Goal: Communication & Community: Share content

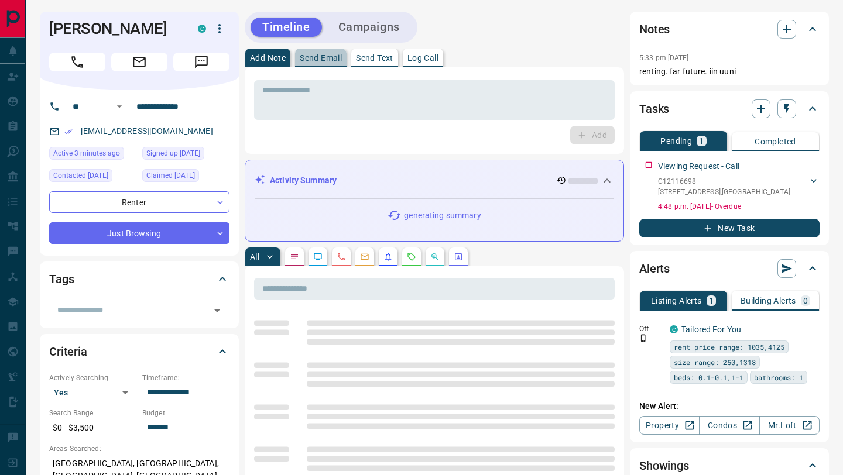
click at [316, 61] on p "Send Email" at bounding box center [321, 58] width 42 height 8
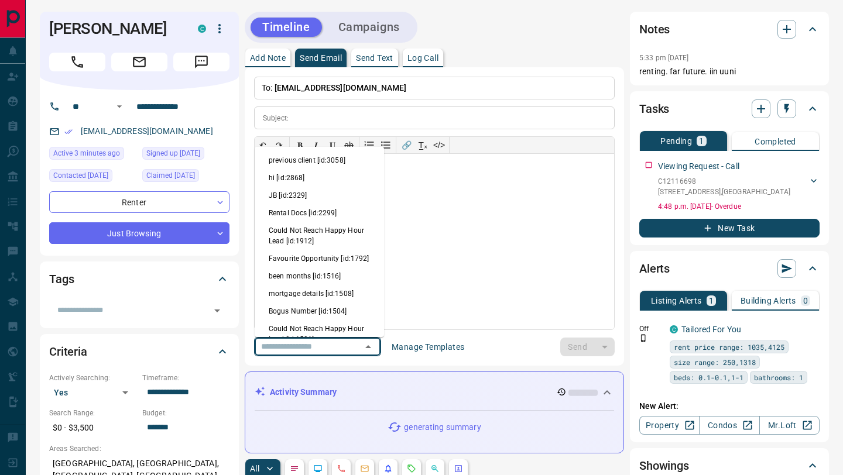
click at [313, 343] on input "text" at bounding box center [300, 347] width 89 height 15
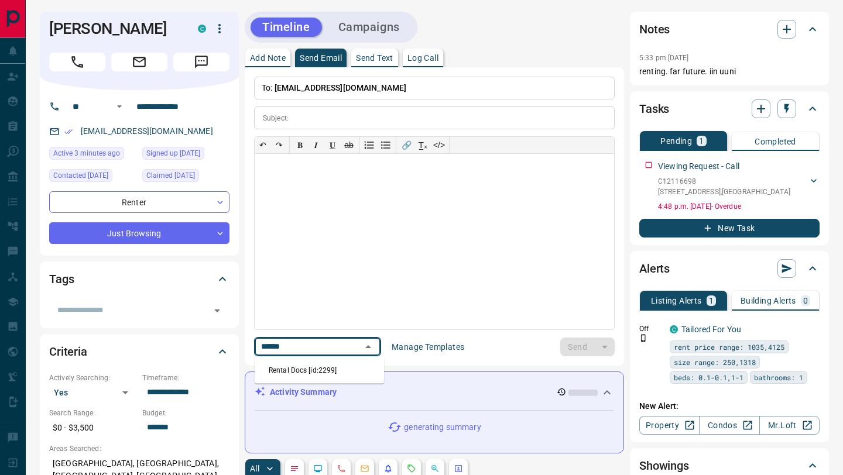
click at [336, 362] on li "Rental Docs [id:2299]" at bounding box center [319, 371] width 129 height 18
type input "******"
type input "**********"
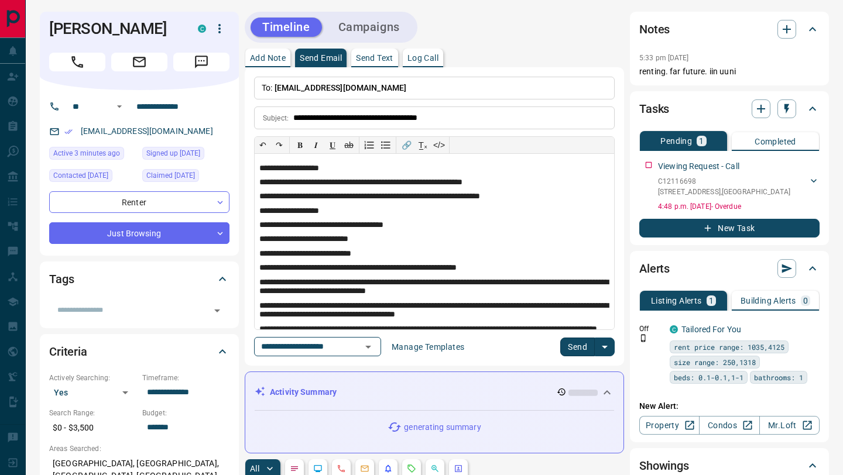
click at [579, 346] on button "Send" at bounding box center [577, 347] width 35 height 19
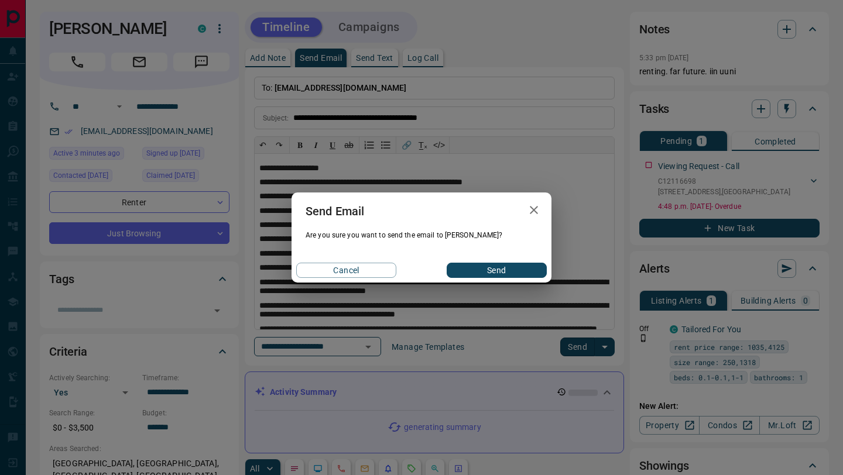
click at [473, 273] on button "Send" at bounding box center [497, 270] width 100 height 15
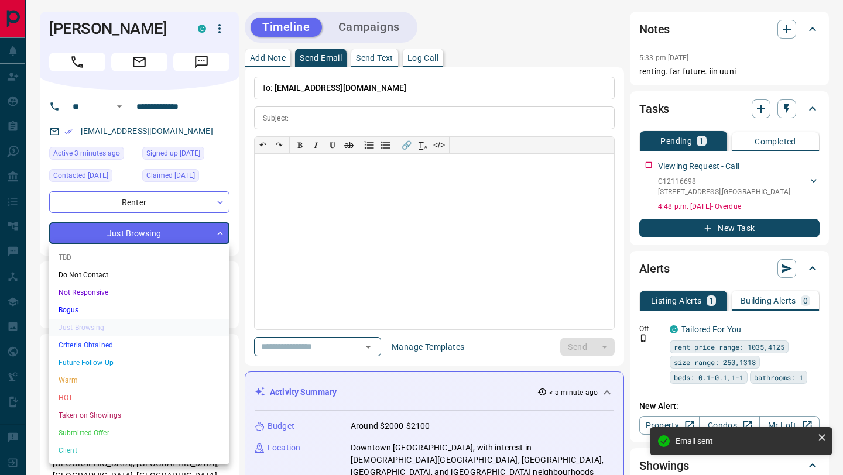
click at [285, 314] on div at bounding box center [421, 237] width 843 height 475
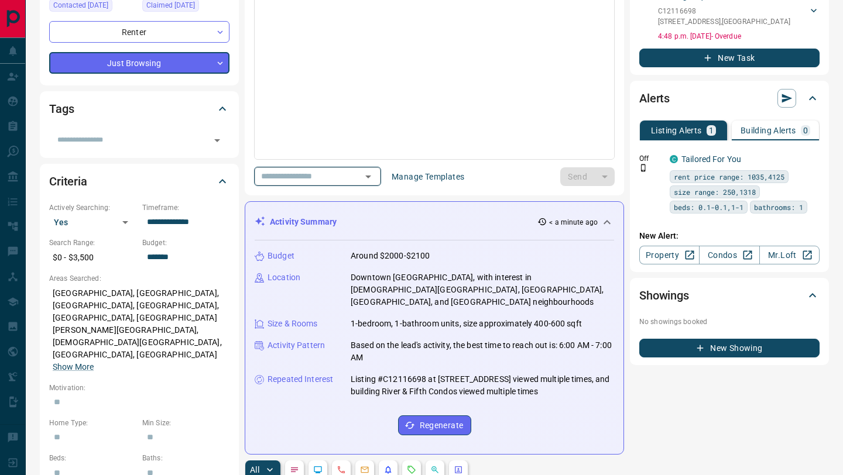
scroll to position [136, 0]
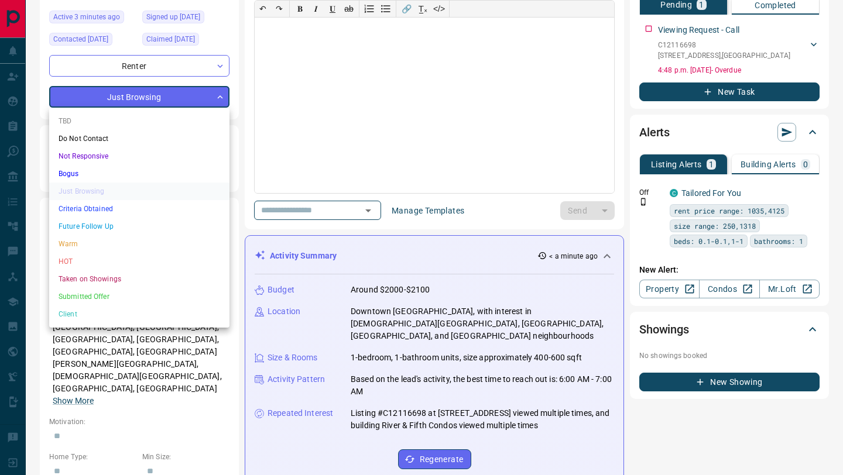
click at [156, 212] on li "Criteria Obtained" at bounding box center [139, 209] width 180 height 18
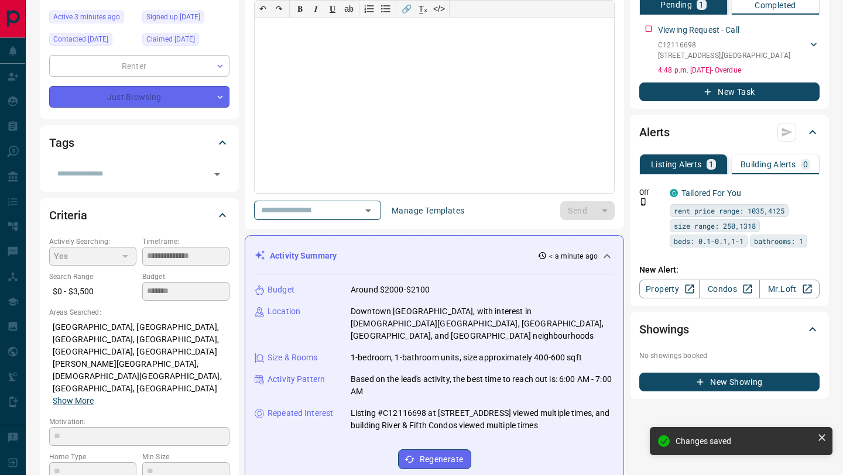
type input "*"
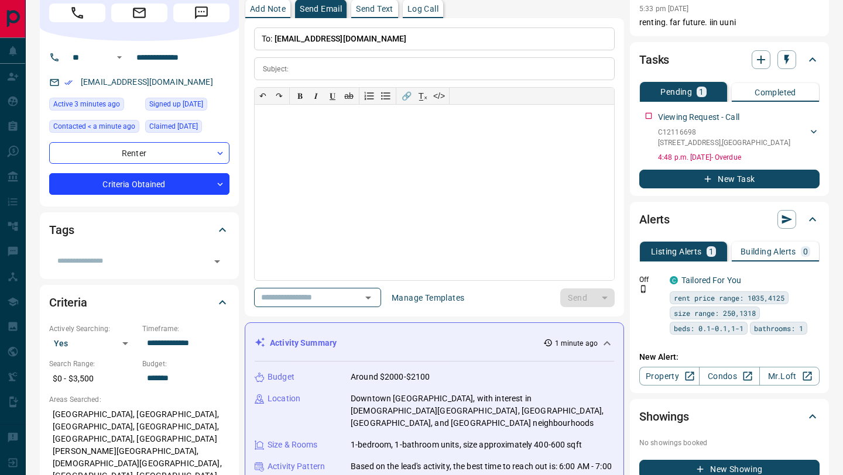
scroll to position [0, 0]
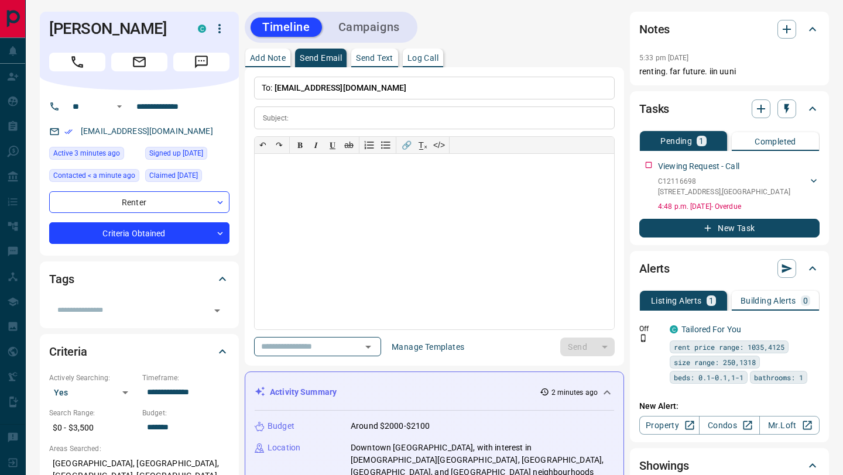
click at [109, 324] on div "Tags ​" at bounding box center [139, 295] width 199 height 66
click at [106, 306] on input "text" at bounding box center [130, 310] width 154 height 13
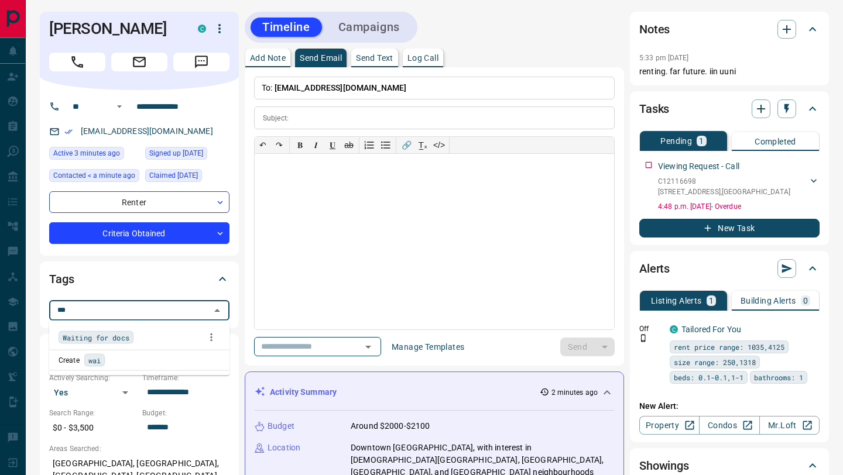
type input "****"
click at [107, 337] on span "Waiting for docs" at bounding box center [96, 338] width 67 height 12
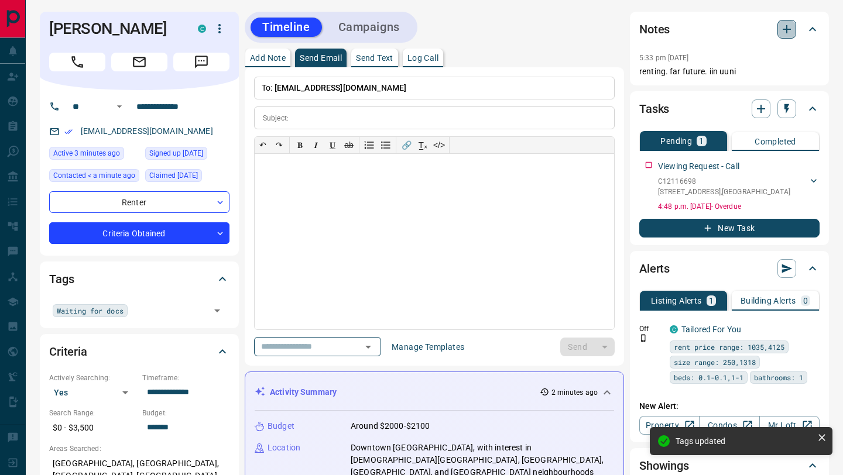
click at [792, 30] on icon "button" at bounding box center [787, 29] width 14 height 14
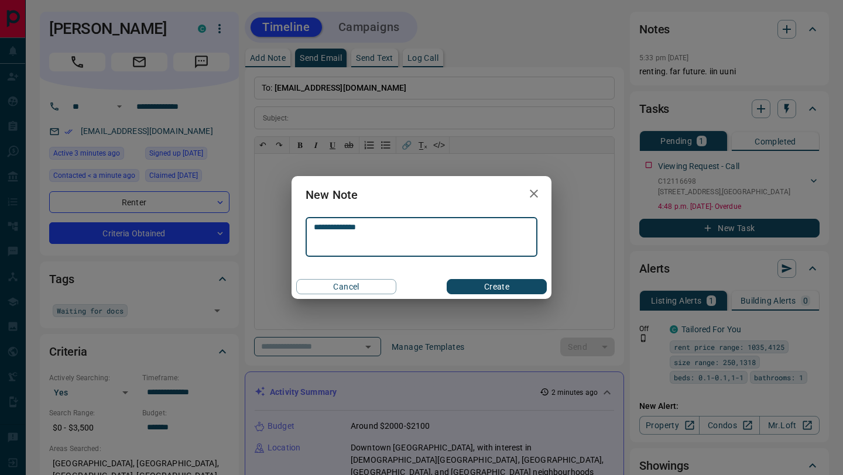
type textarea "**********"
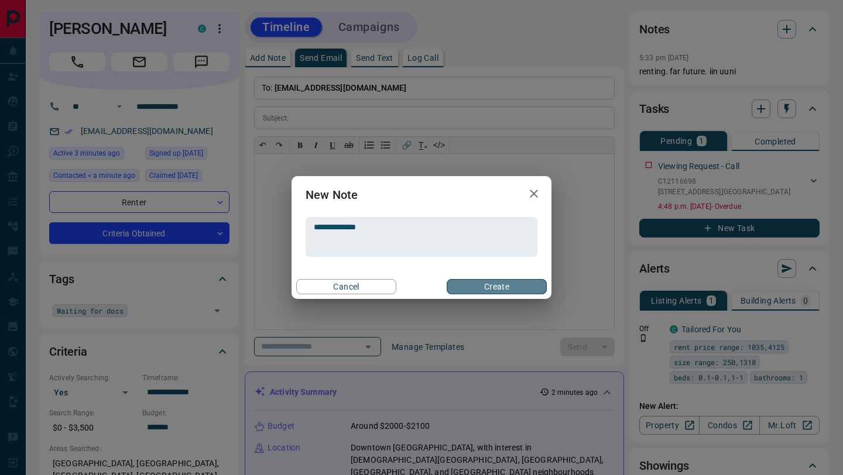
click at [498, 279] on button "Create" at bounding box center [497, 286] width 100 height 15
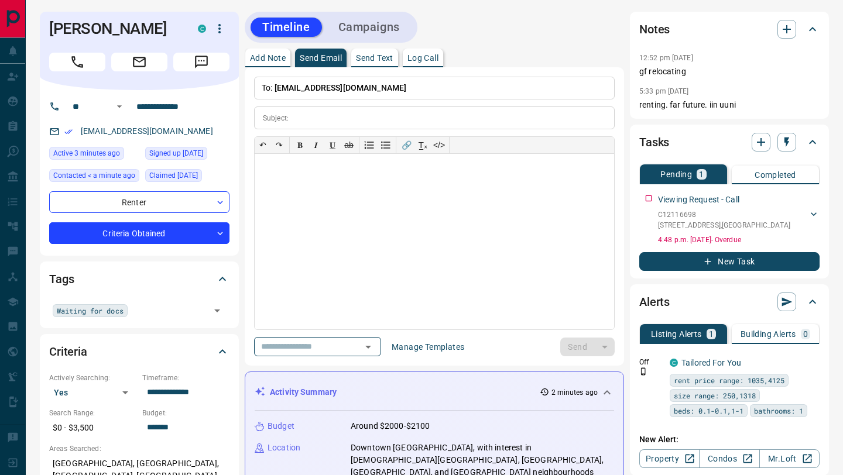
click at [448, 88] on p "To: [EMAIL_ADDRESS][DOMAIN_NAME]" at bounding box center [434, 88] width 361 height 23
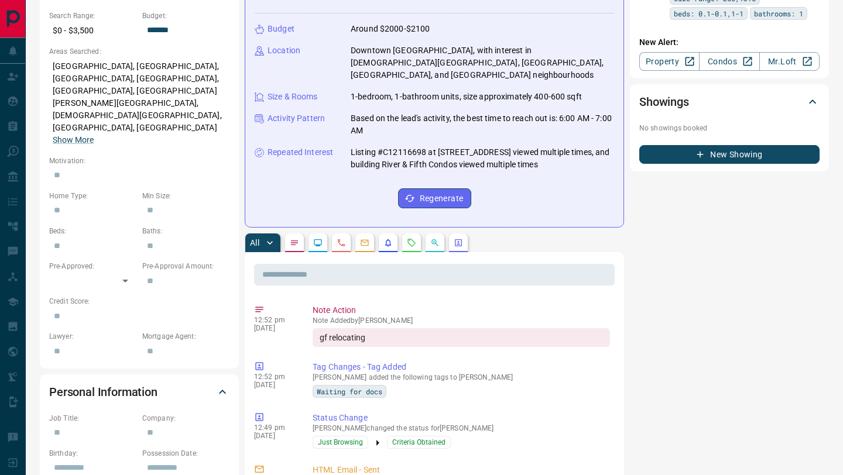
scroll to position [448, 0]
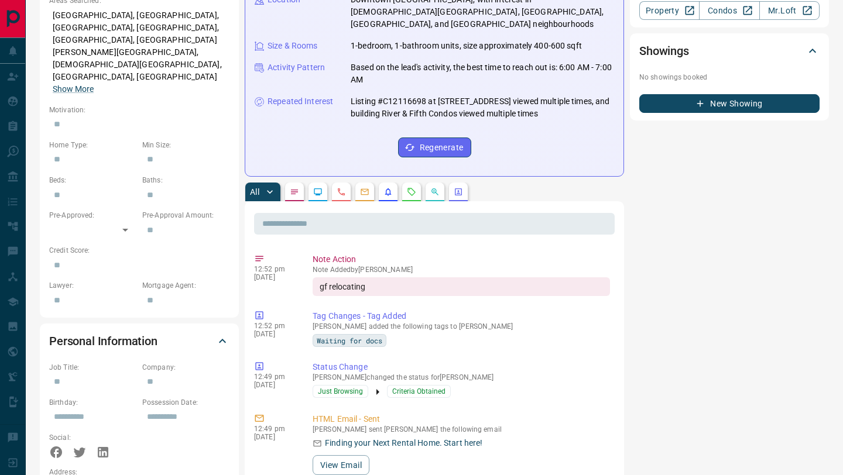
click at [404, 185] on button "button" at bounding box center [411, 192] width 19 height 19
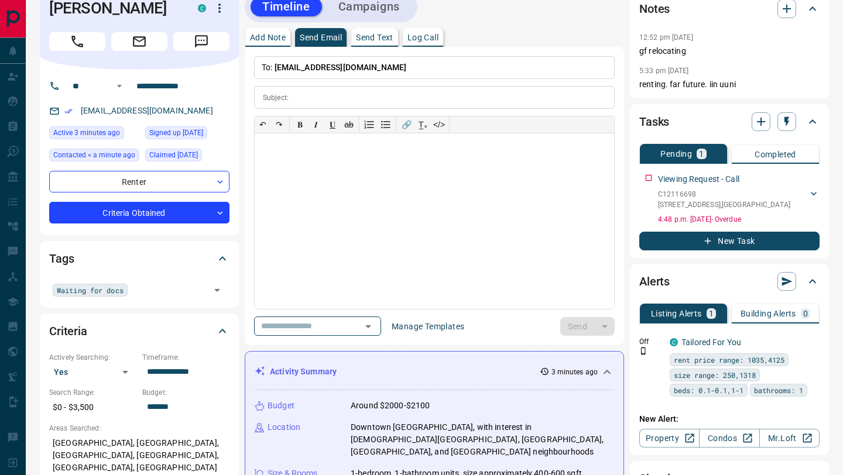
scroll to position [25, 0]
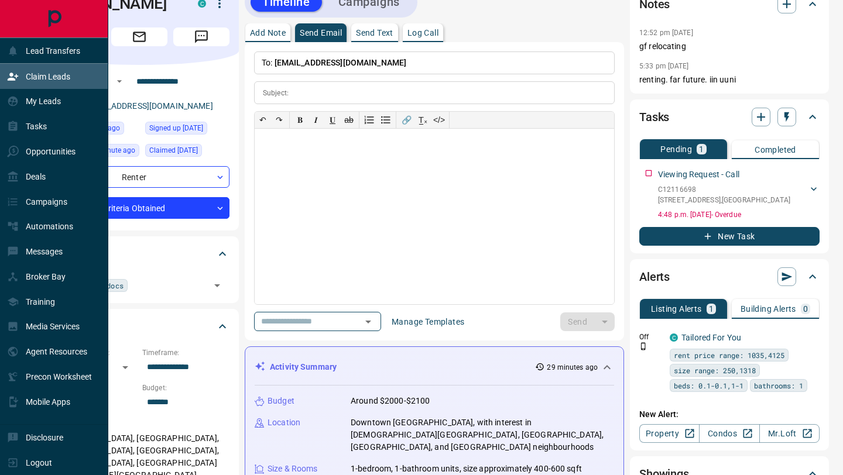
click at [21, 78] on div "Claim Leads" at bounding box center [38, 76] width 63 height 19
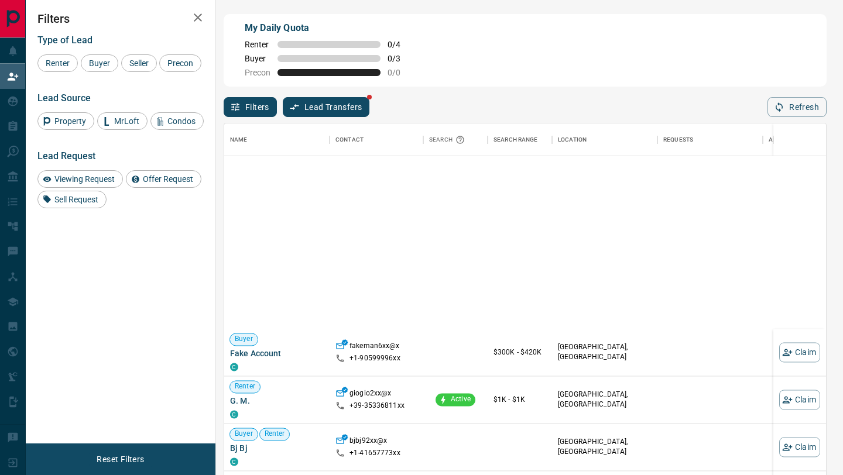
scroll to position [2104, 0]
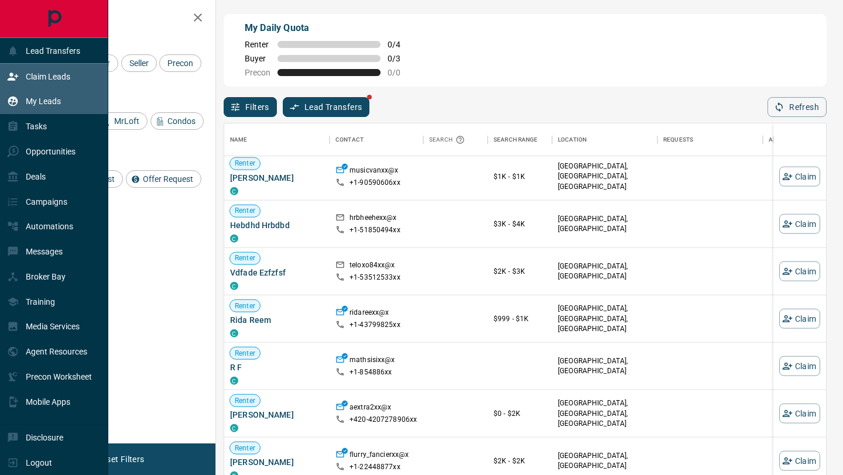
click at [11, 89] on div "My Leads" at bounding box center [54, 101] width 108 height 25
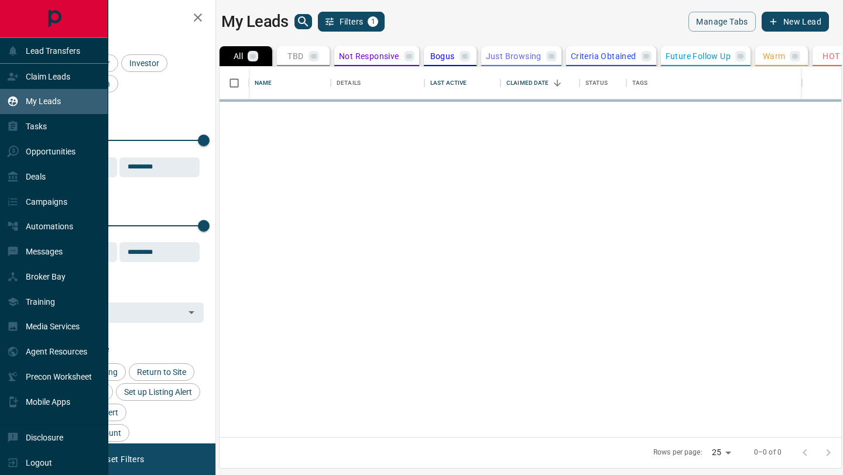
scroll to position [371, 622]
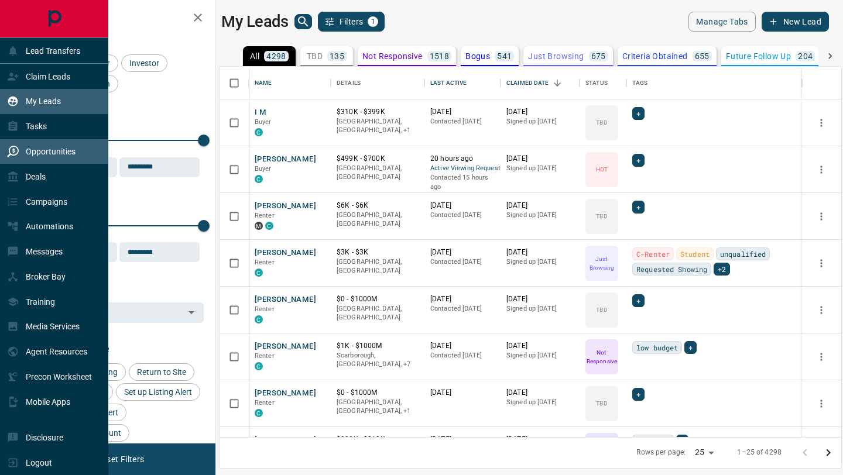
click at [55, 158] on div "Opportunities" at bounding box center [41, 151] width 68 height 19
